Goal: Navigation & Orientation: Find specific page/section

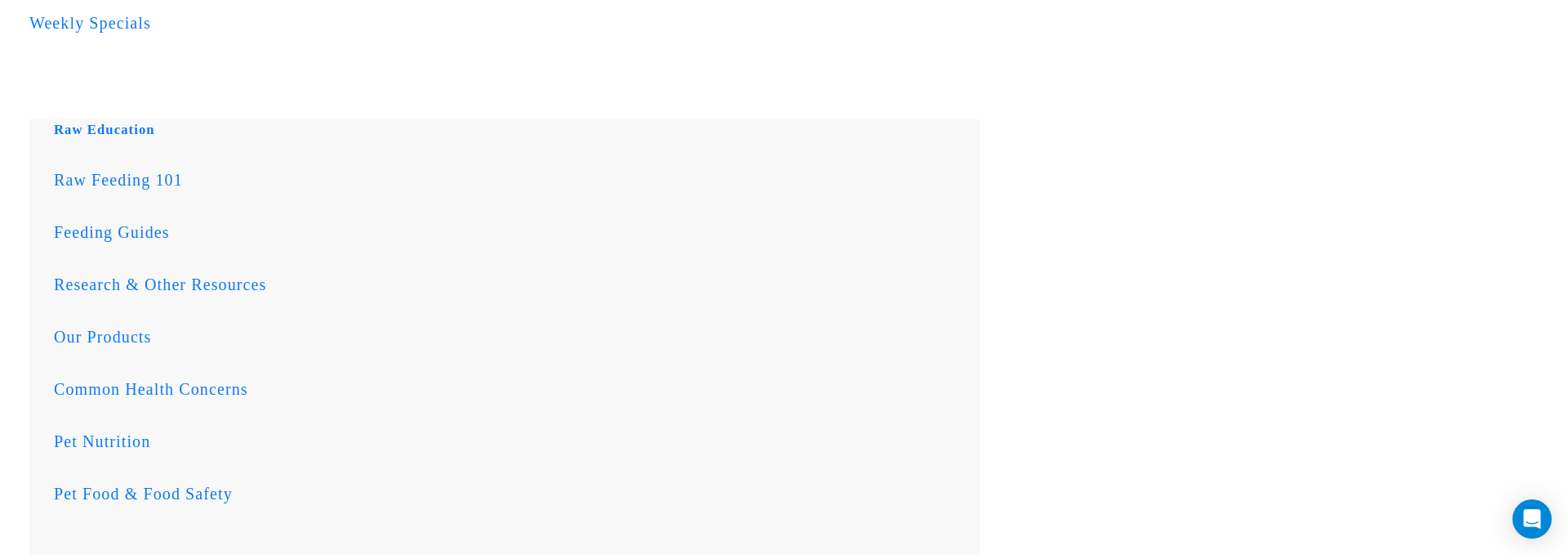
scroll to position [937, 0]
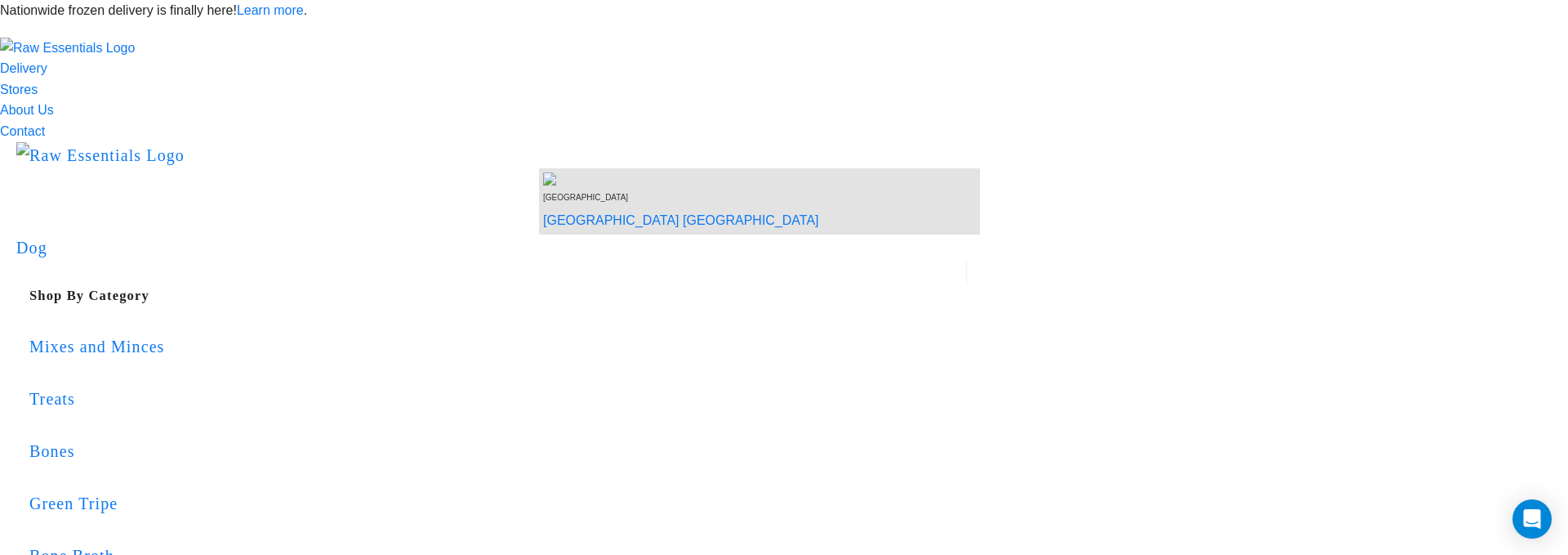
scroll to position [840, 0]
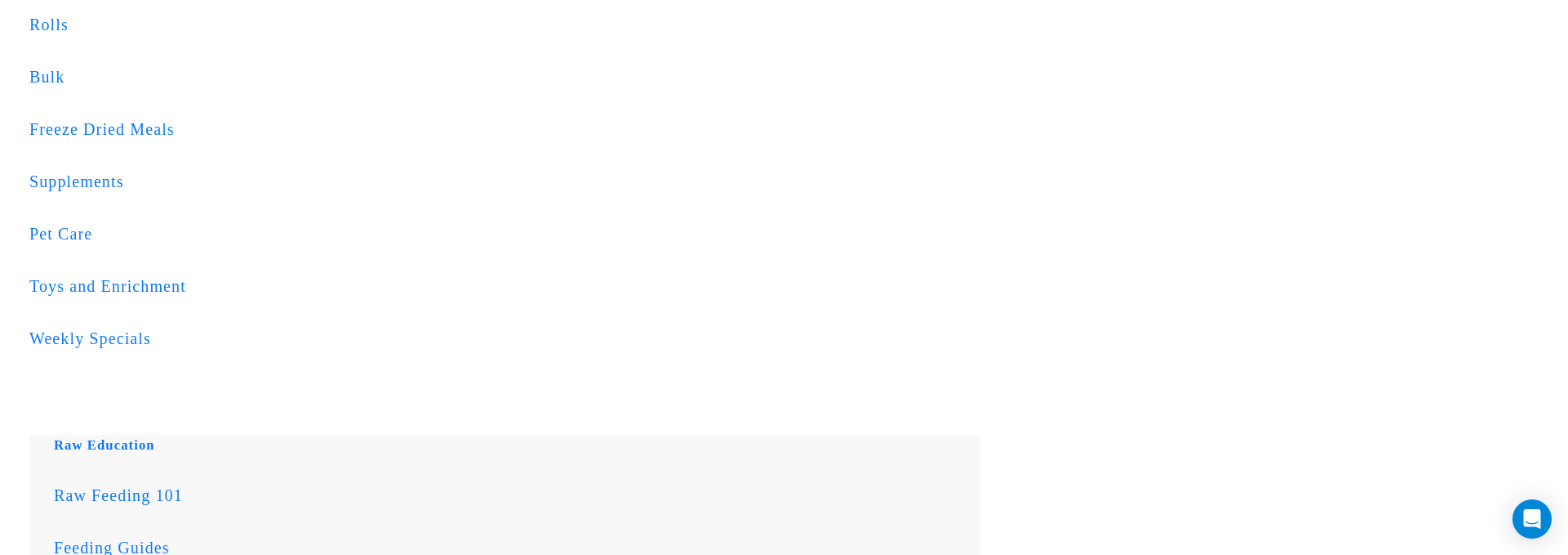
scroll to position [639, 0]
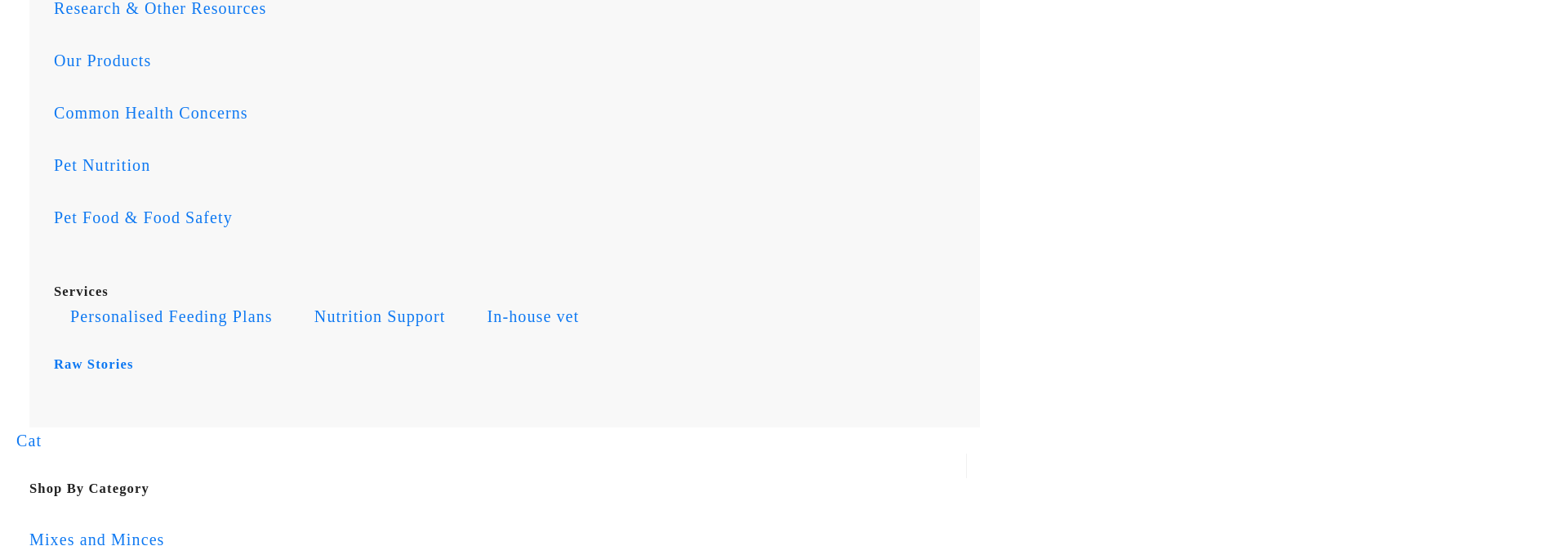
scroll to position [1226, 0]
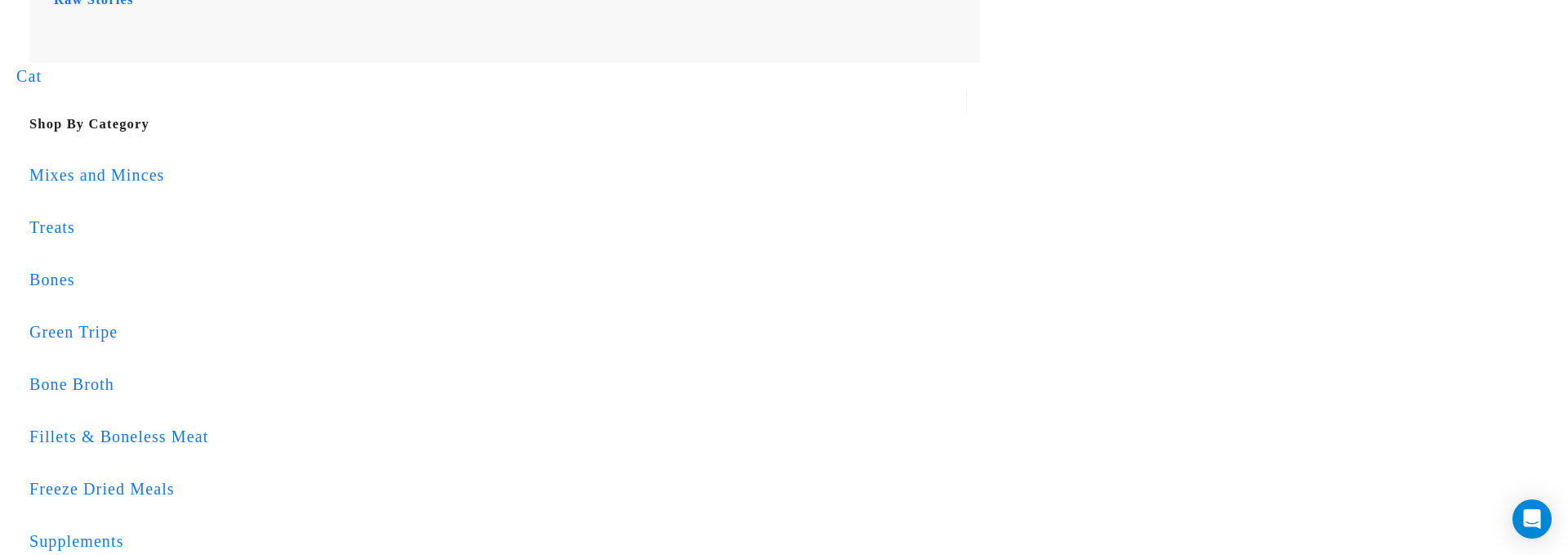
scroll to position [1576, 0]
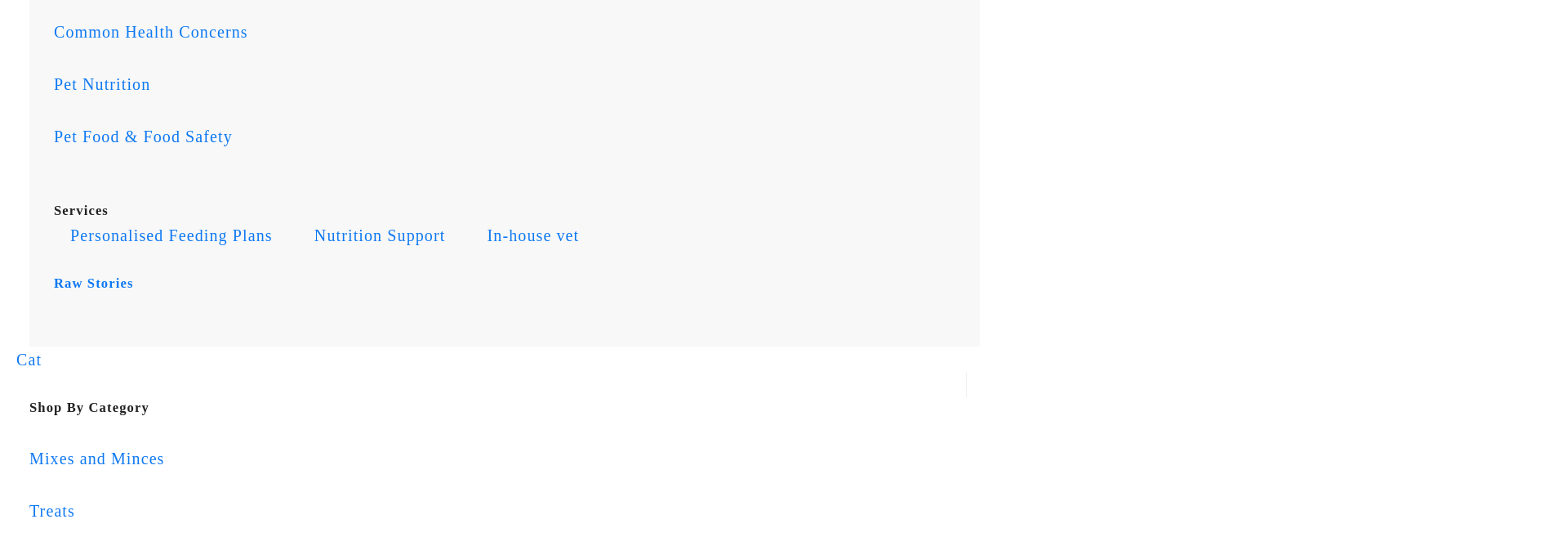
scroll to position [1314, 0]
